Goal: Task Accomplishment & Management: Use online tool/utility

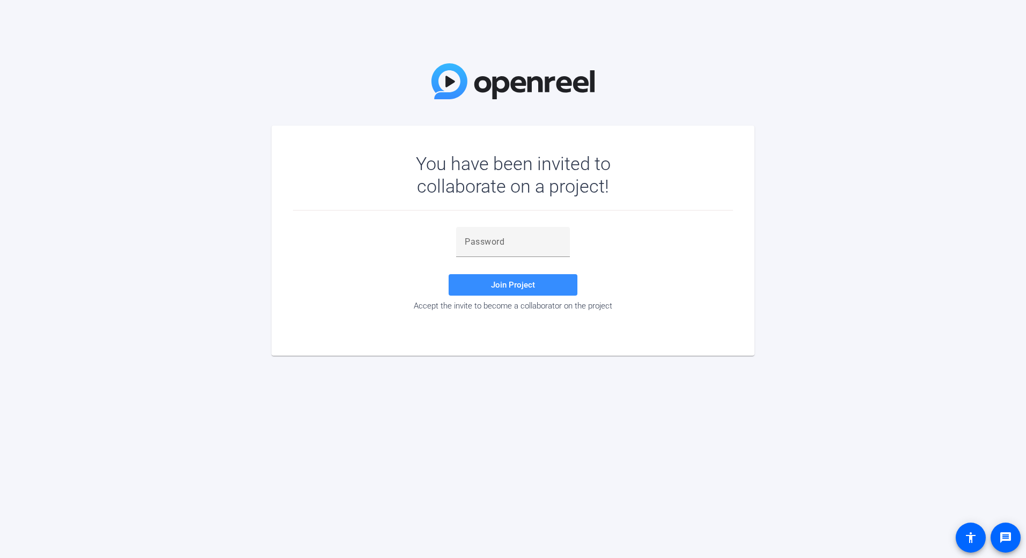
click at [496, 241] on input "text" at bounding box center [512, 241] width 97 height 13
click at [480, 225] on div "Join Project Accept the invite to become a collaborator on the project" at bounding box center [513, 270] width 440 height 118
click at [485, 235] on input "text" at bounding box center [512, 241] width 97 height 13
paste input "Q2-i[0"
type input "Q2-i[0"
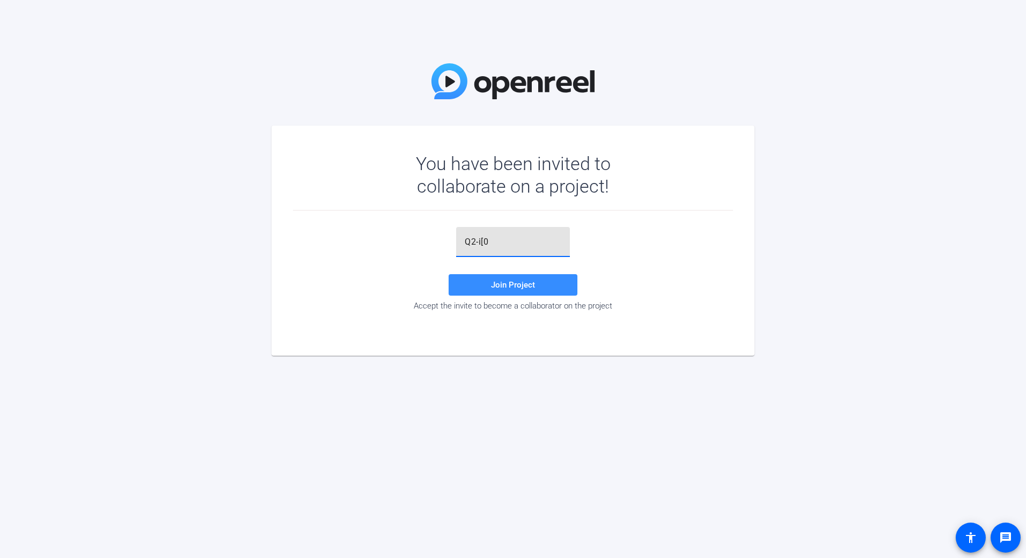
click at [529, 281] on span "Join Project" at bounding box center [513, 285] width 44 height 10
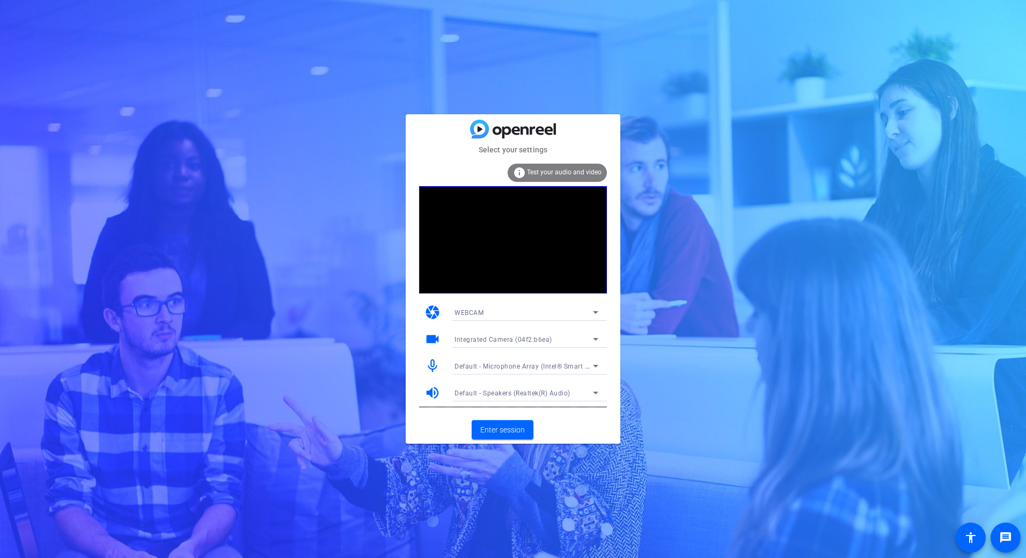
click at [595, 311] on icon at bounding box center [595, 312] width 13 height 13
click at [477, 346] on span "DESKTOP" at bounding box center [469, 350] width 30 height 13
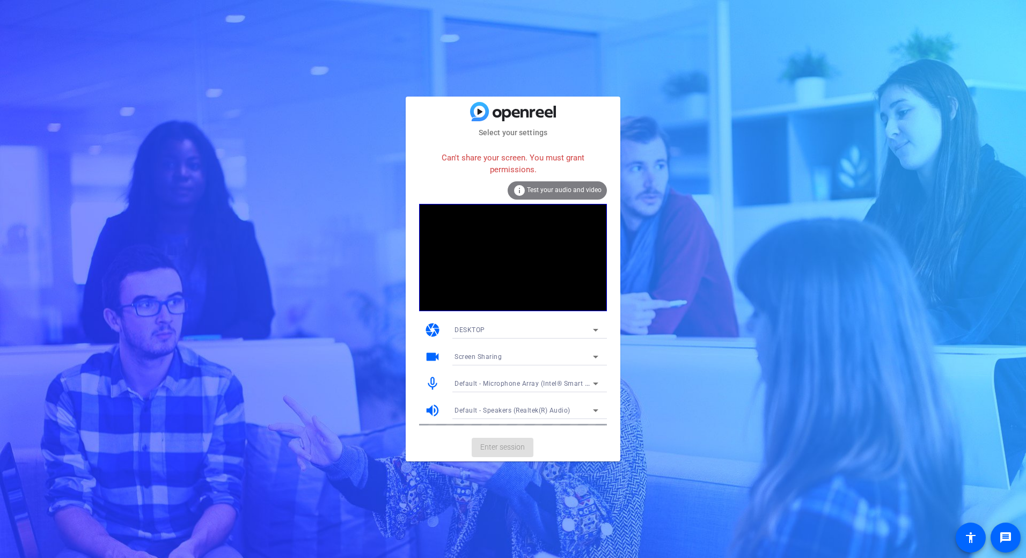
click at [594, 335] on icon at bounding box center [595, 329] width 13 height 13
click at [526, 354] on mat-option "WEBCAM" at bounding box center [526, 351] width 161 height 17
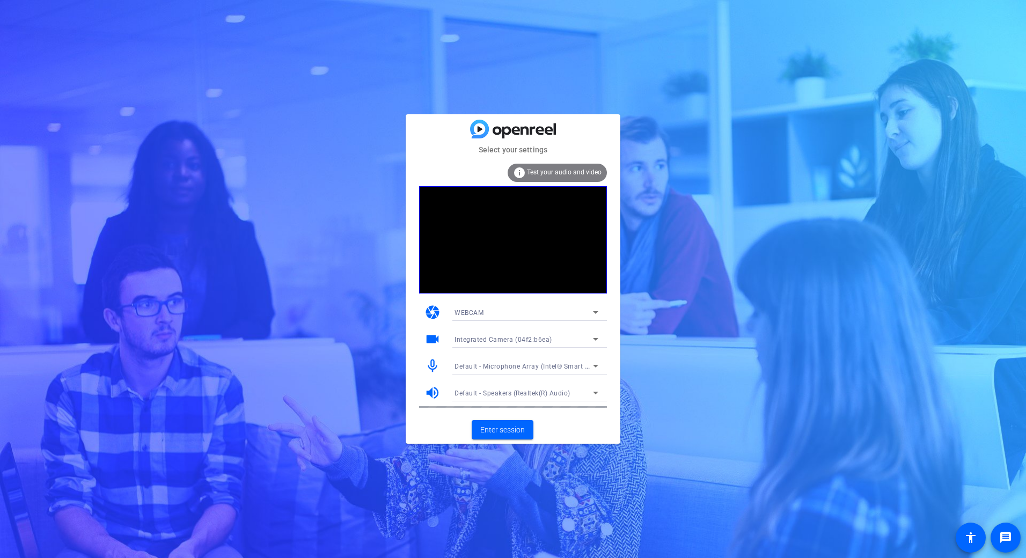
click at [121, 87] on div "Select your settings info Test your audio and video camera WEBCAM videocam Inte…" at bounding box center [513, 279] width 1026 height 558
click at [594, 339] on icon at bounding box center [595, 339] width 5 height 3
click at [594, 339] on div at bounding box center [513, 279] width 1026 height 558
